Goal: Information Seeking & Learning: Check status

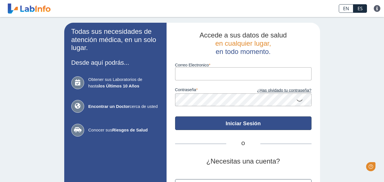
type input "[PERSON_NAME][EMAIL_ADDRESS][DOMAIN_NAME]"
click at [216, 123] on button "Iniciar Sesión" at bounding box center [243, 124] width 136 height 14
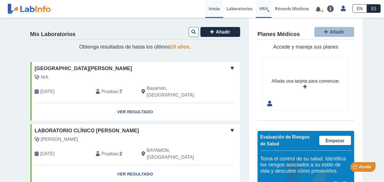
click at [264, 10] on span "HRA" at bounding box center [263, 9] width 9 height 6
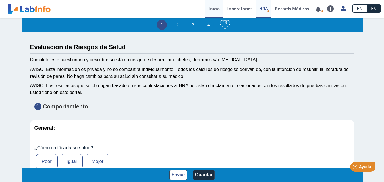
click at [214, 8] on link "Inicio" at bounding box center [214, 9] width 18 height 18
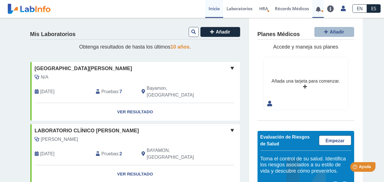
click at [320, 11] on link at bounding box center [318, 9] width 12 height 4
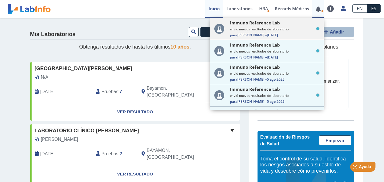
click at [289, 32] on div "Immuno Reference Lab envió nuevos resultados de laboratorio Para [PERSON_NAME] …" at bounding box center [275, 29] width 90 height 18
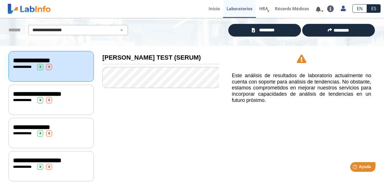
scroll to position [46, 0]
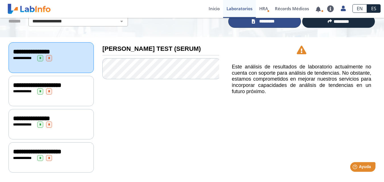
click at [263, 22] on span "*********" at bounding box center [267, 21] width 21 height 7
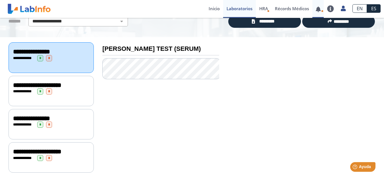
click at [319, 10] on link at bounding box center [318, 9] width 12 height 4
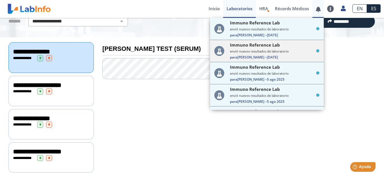
click at [242, 46] on span "Immuno Reference Lab" at bounding box center [255, 45] width 50 height 6
click at [242, 46] on div at bounding box center [301, 106] width 156 height 138
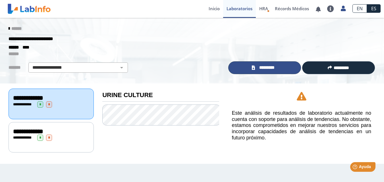
click at [265, 67] on span "*********" at bounding box center [267, 68] width 21 height 7
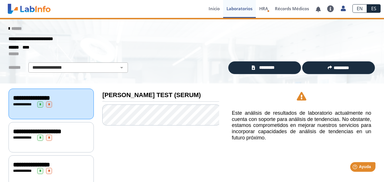
click at [377, 8] on link "ES" at bounding box center [374, 8] width 14 height 9
